Goal: Task Accomplishment & Management: Manage account settings

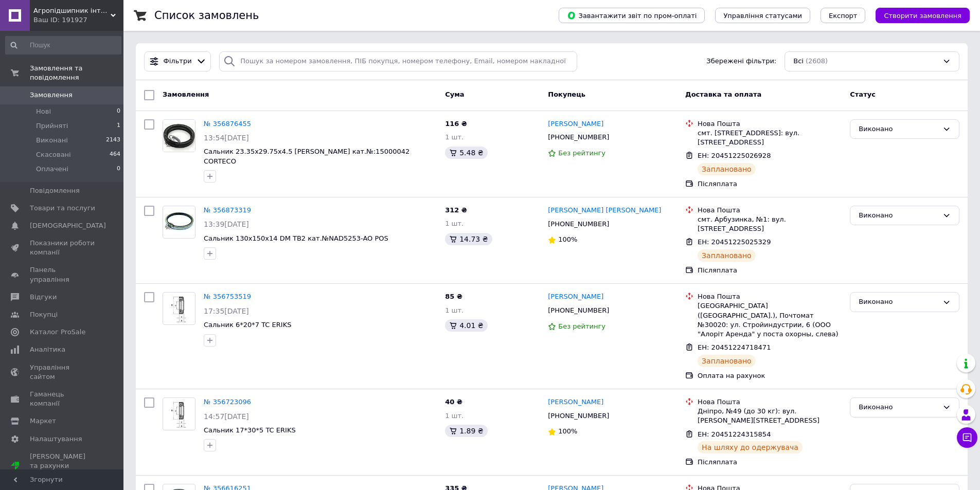
click at [259, 13] on div "Список замовлень" at bounding box center [346, 15] width 384 height 31
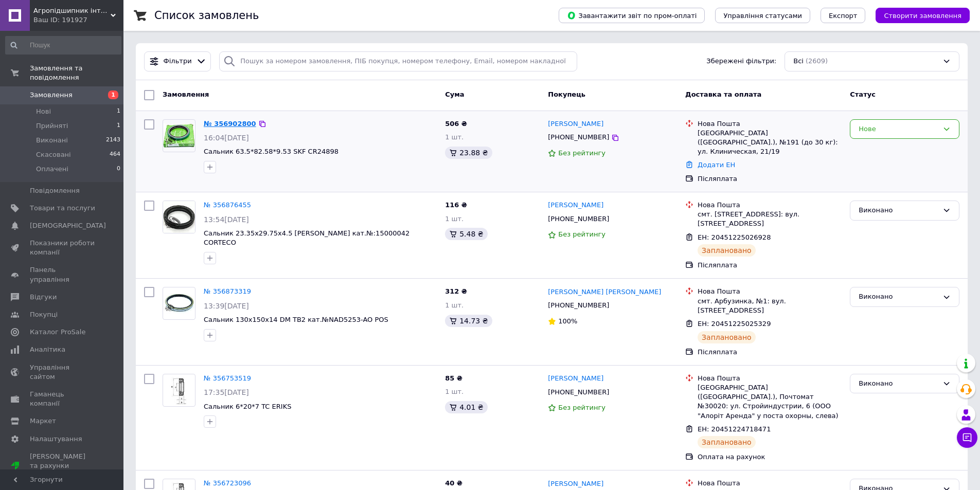
click at [226, 125] on link "№ 356902800" at bounding box center [230, 124] width 52 height 8
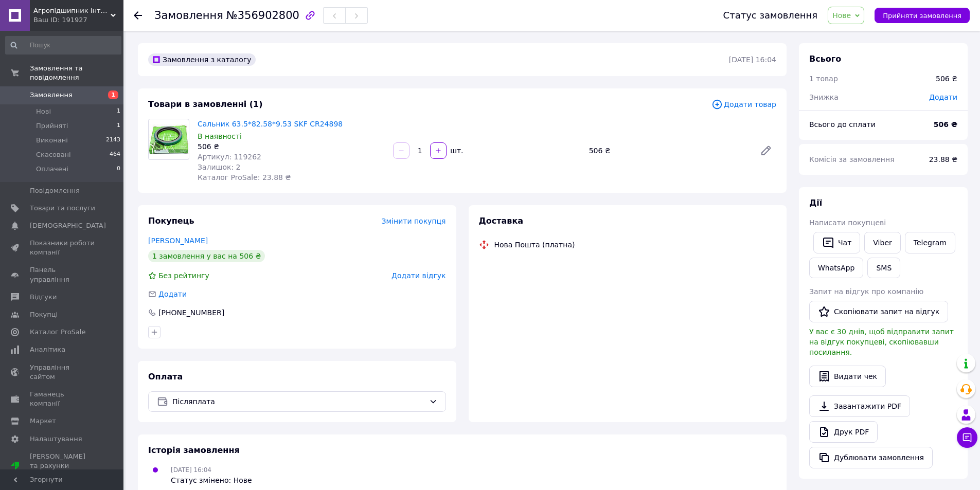
click at [138, 15] on use at bounding box center [138, 15] width 8 height 8
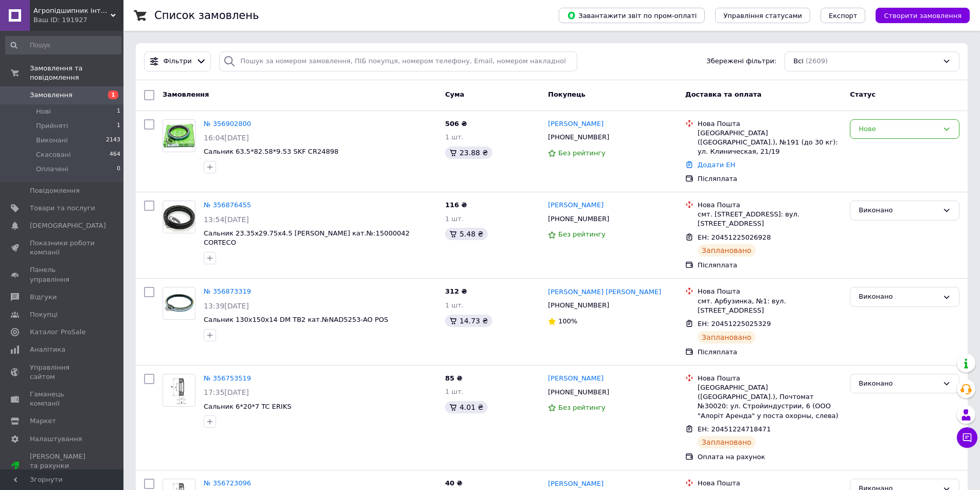
click at [619, 61] on div "Фільтри Збережені фільтри: Всі (2609)" at bounding box center [552, 61] width 824 height 20
click at [638, 74] on div "Фільтри Збережені фільтри: Всі (2609)" at bounding box center [552, 61] width 832 height 37
click at [221, 125] on link "№ 356902800" at bounding box center [227, 124] width 47 height 8
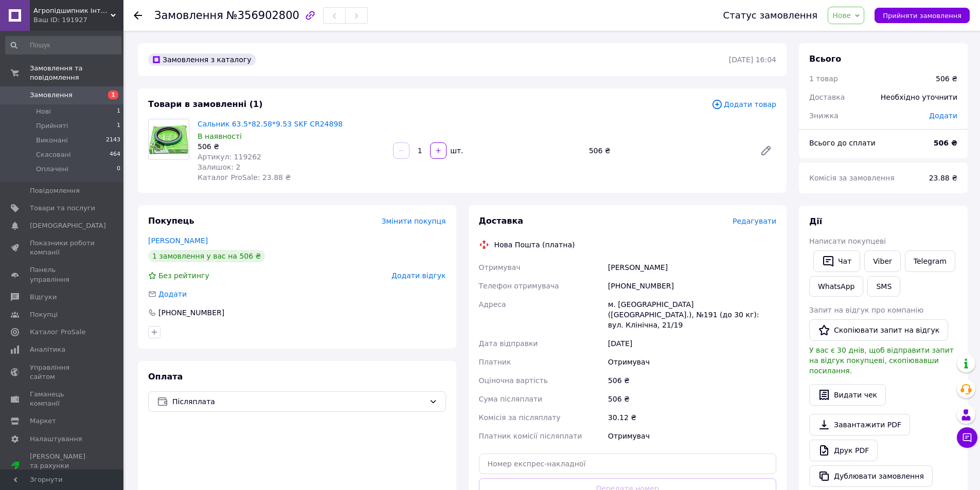
click at [140, 11] on div at bounding box center [138, 15] width 8 height 10
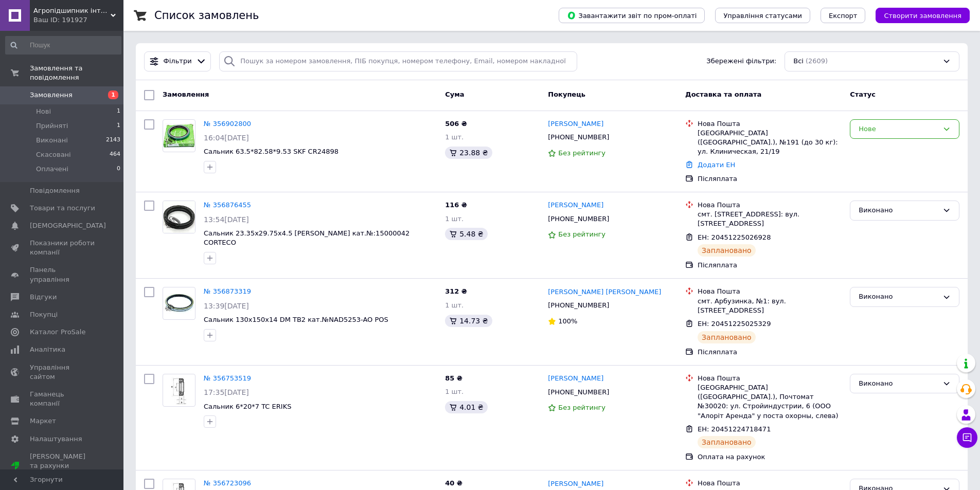
click at [591, 63] on div "Фільтри Збережені фільтри: Всі (2609)" at bounding box center [552, 61] width 824 height 20
click at [647, 51] on div "Фільтри Збережені фільтри: Всі (2609)" at bounding box center [552, 61] width 832 height 37
click at [214, 124] on link "№ 356902800" at bounding box center [227, 124] width 47 height 8
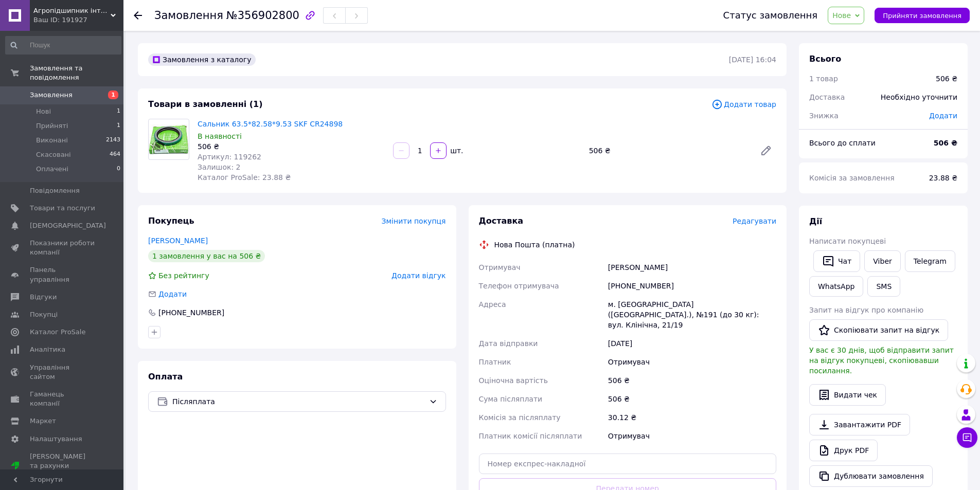
click at [403, 69] on div "Замовлення з каталогу 12.08.2025 | 16:04" at bounding box center [462, 59] width 649 height 33
drag, startPoint x: 637, startPoint y: 287, endPoint x: 593, endPoint y: 288, distance: 43.8
click at [593, 288] on div "Отримувач Заблудовський Денис Телефон отримувача +380679786282 Адреса м. Київ (…" at bounding box center [628, 351] width 302 height 187
copy div "Телефон отримувача +380679786282"
click at [330, 103] on div "Товари в замовленні (1)" at bounding box center [430, 105] width 564 height 12
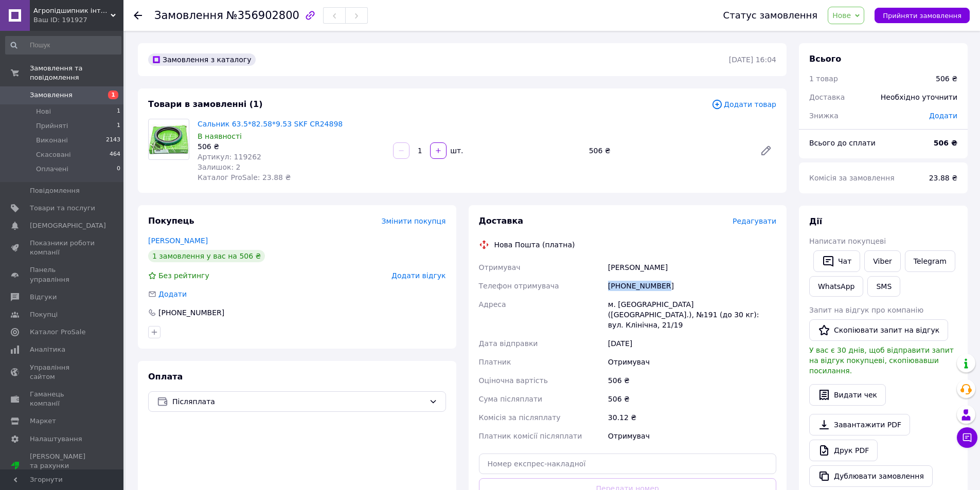
drag, startPoint x: 661, startPoint y: 285, endPoint x: 610, endPoint y: 286, distance: 50.4
click at [610, 286] on div "[PHONE_NUMBER]" at bounding box center [692, 286] width 172 height 19
copy div "[PHONE_NUMBER]"
click at [917, 17] on span "Прийняти замовлення" at bounding box center [922, 16] width 79 height 8
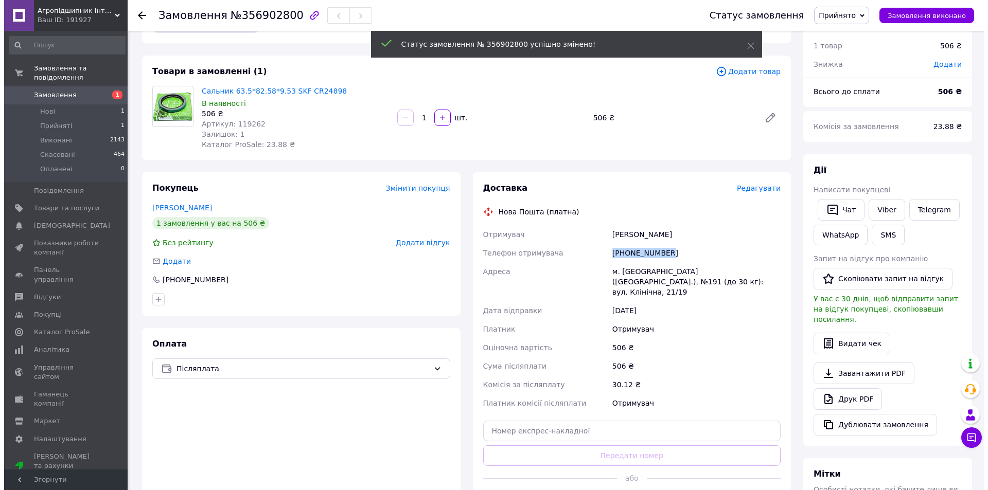
scroll to position [51, 0]
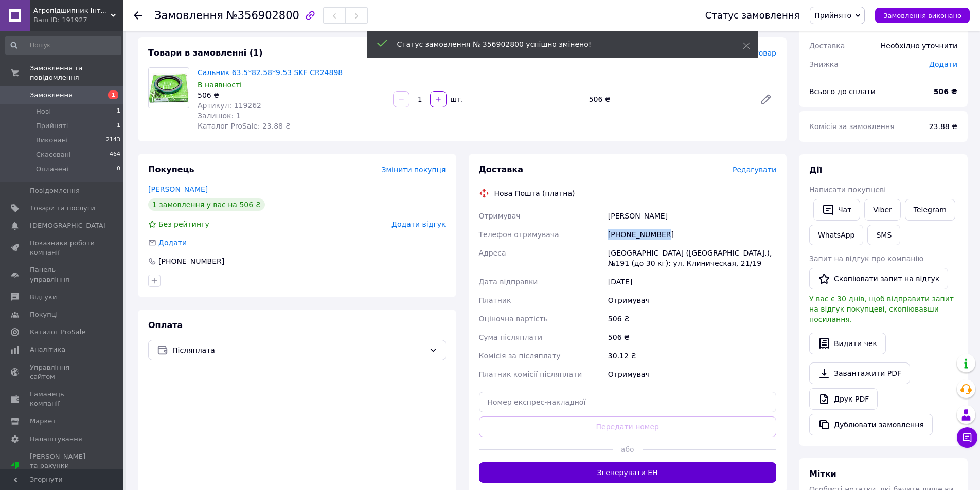
click at [650, 470] on button "Згенерувати ЕН" at bounding box center [628, 473] width 298 height 21
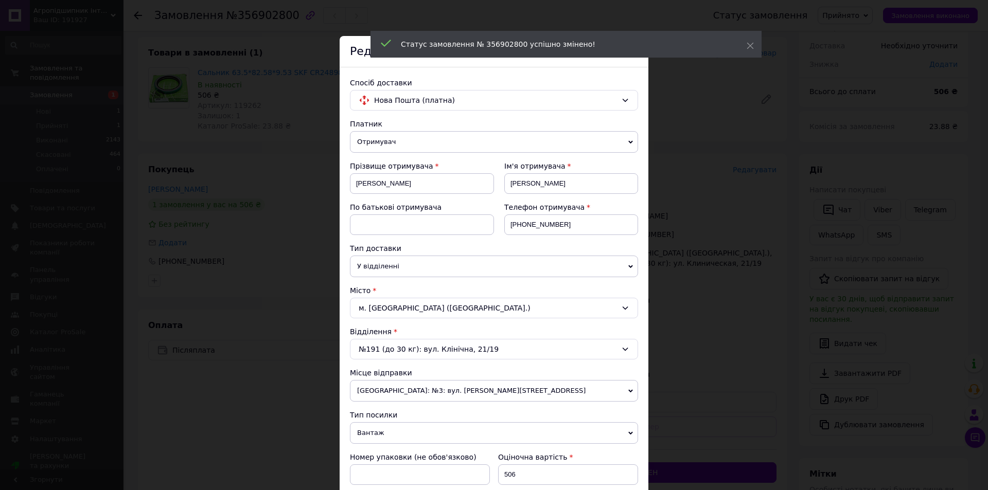
scroll to position [453, 0]
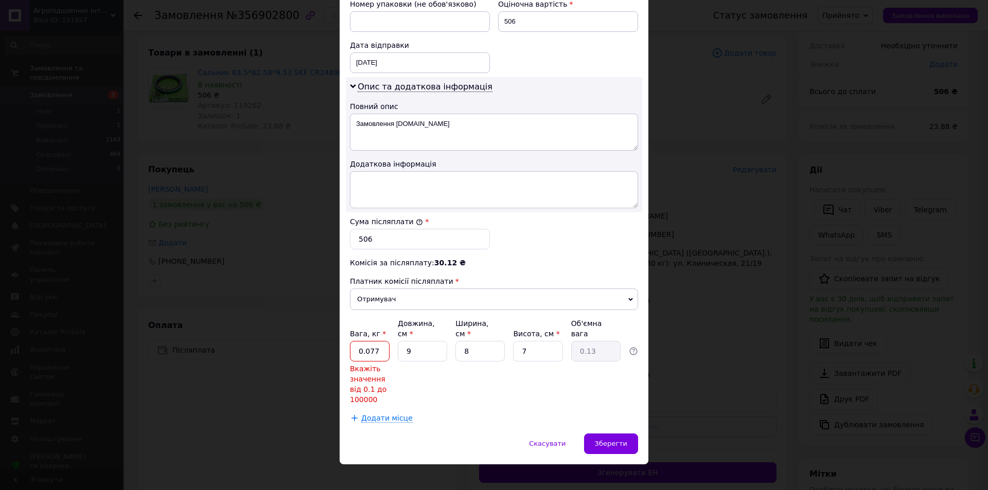
click at [379, 347] on input "0.077" at bounding box center [370, 351] width 40 height 21
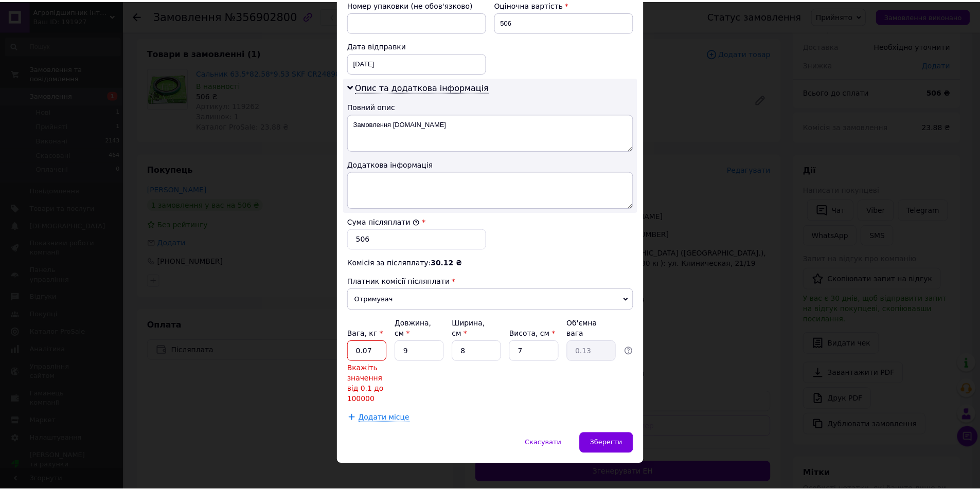
scroll to position [410, 0]
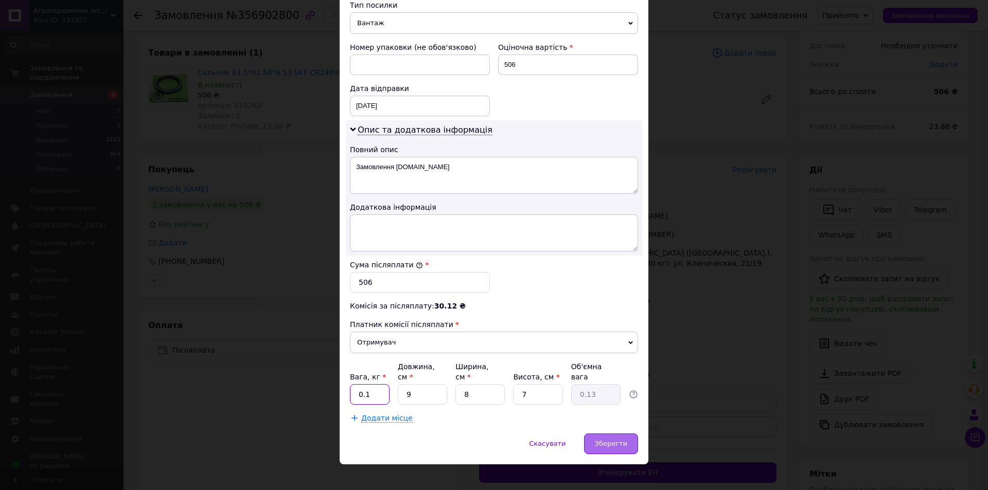
type input "0.1"
click at [621, 440] on span "Зберегти" at bounding box center [611, 444] width 32 height 8
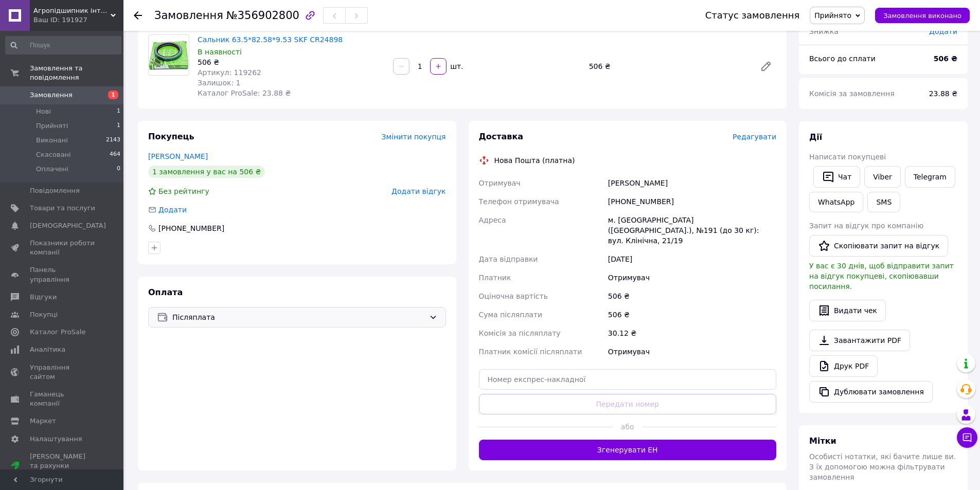
scroll to position [103, 0]
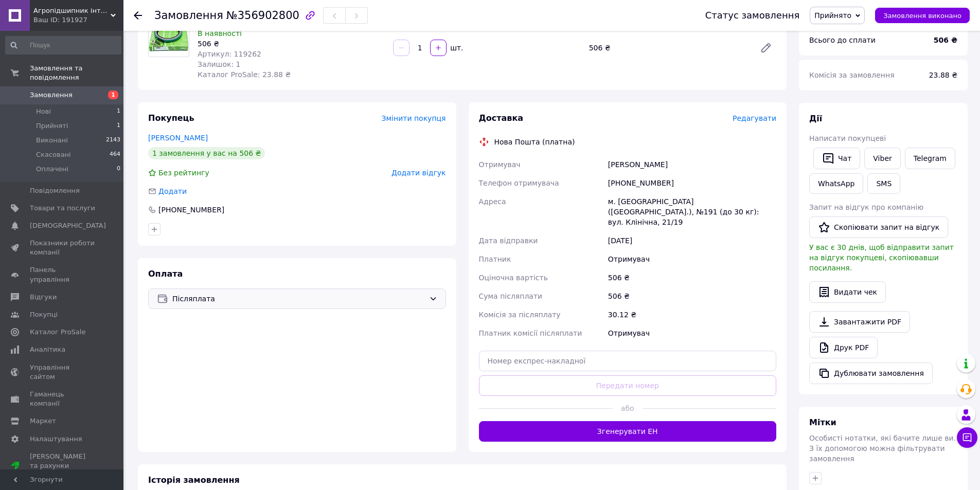
click at [412, 308] on div "Післяплата" at bounding box center [297, 299] width 298 height 21
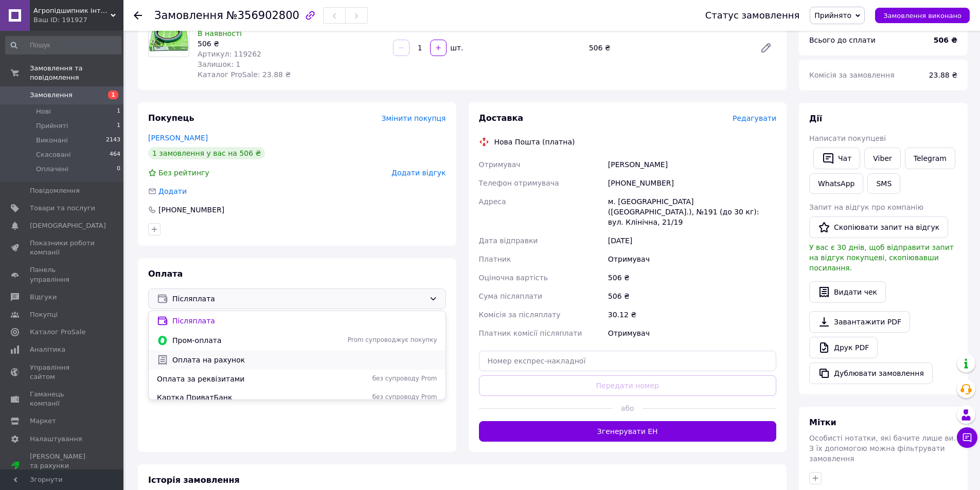
scroll to position [7, 0]
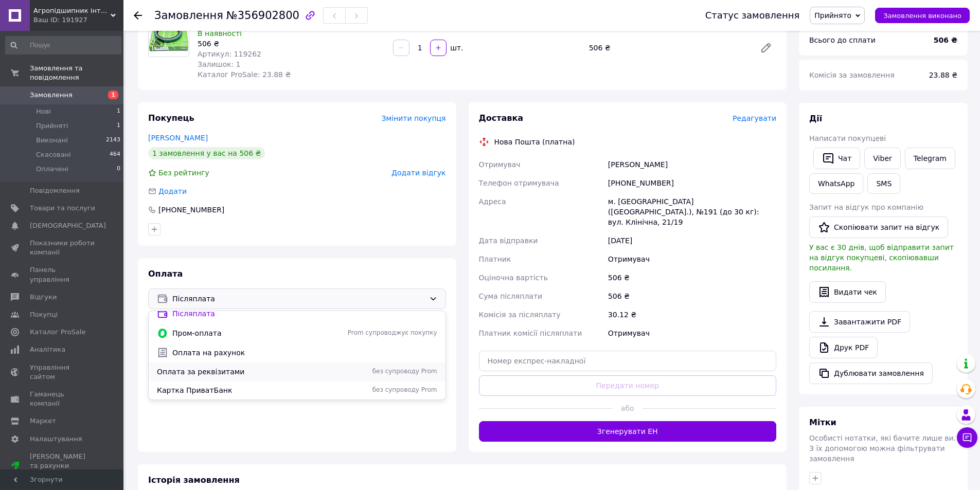
click at [330, 367] on span "без супроводу Prom" at bounding box center [383, 371] width 110 height 9
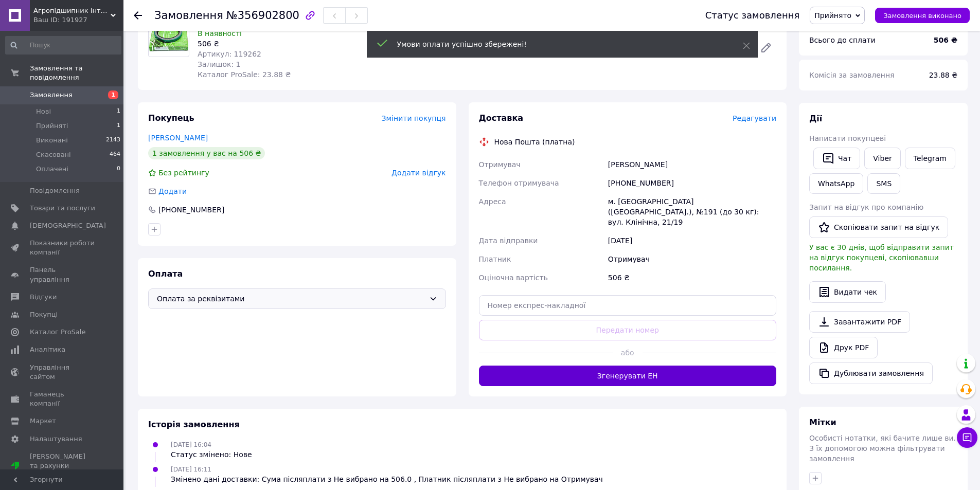
click at [554, 371] on button "Згенерувати ЕН" at bounding box center [628, 376] width 298 height 21
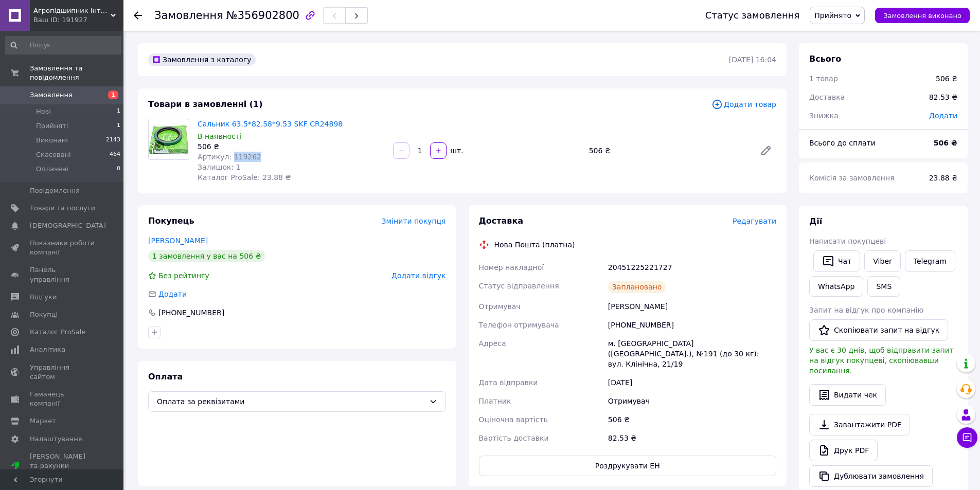
drag, startPoint x: 256, startPoint y: 160, endPoint x: 228, endPoint y: 157, distance: 27.9
click at [228, 157] on div "Артикул: 119262" at bounding box center [291, 157] width 187 height 10
copy span "119262"
click at [133, 15] on div "Замовлення №356902800 Статус замовлення Прийнято Виконано Скасовано Оплачено За…" at bounding box center [552, 15] width 857 height 31
click at [139, 16] on use at bounding box center [138, 15] width 8 height 8
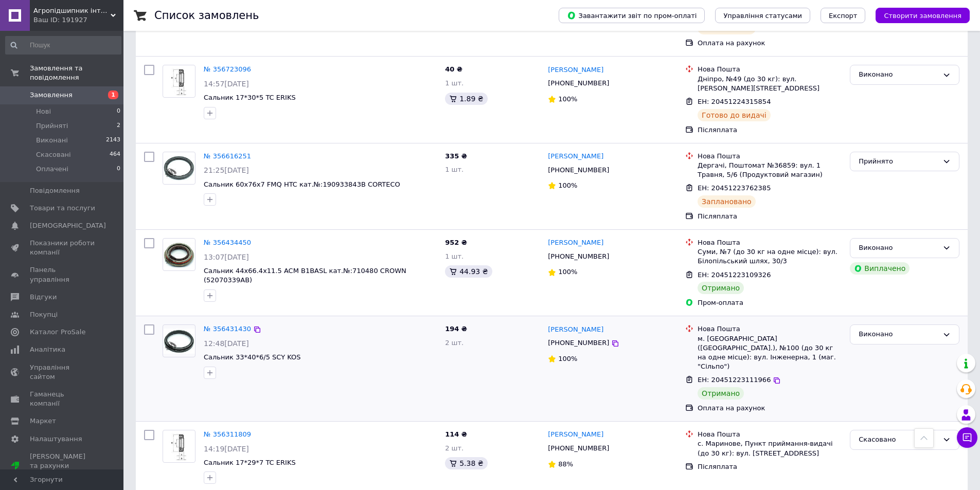
scroll to position [351, 0]
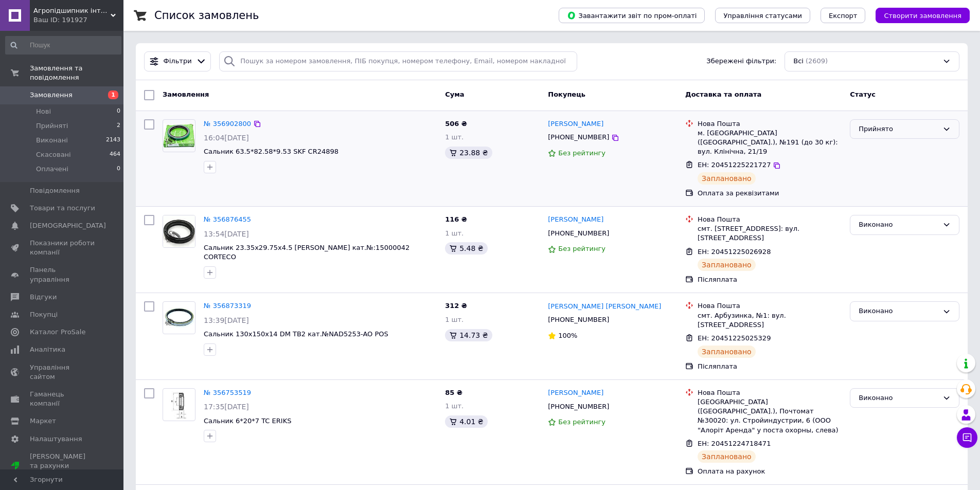
click at [901, 129] on div "Прийнято" at bounding box center [899, 129] width 80 height 11
click at [898, 150] on li "Виконано" at bounding box center [905, 150] width 109 height 19
